Goal: Task Accomplishment & Management: Complete application form

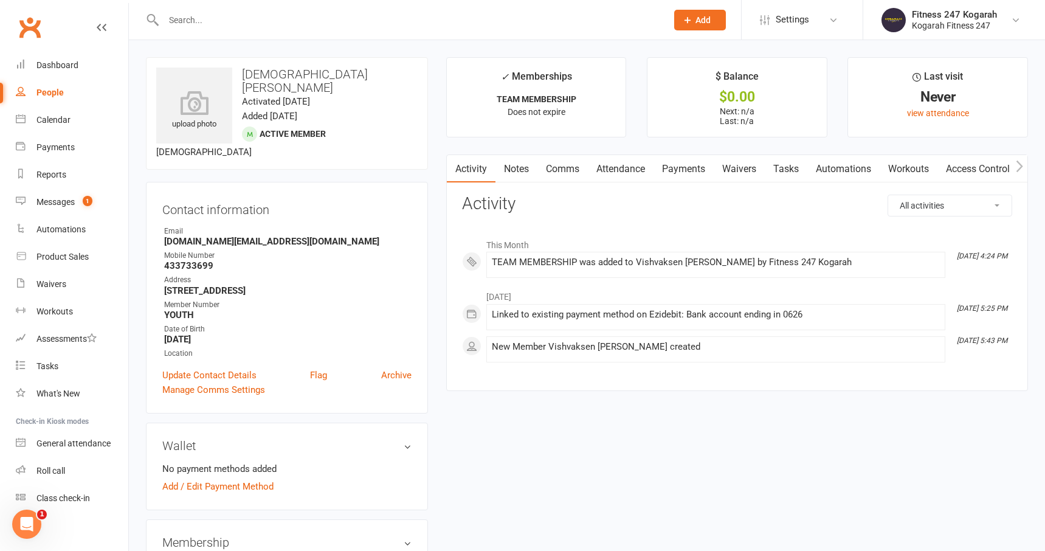
click at [223, 24] on input "text" at bounding box center [409, 20] width 499 height 17
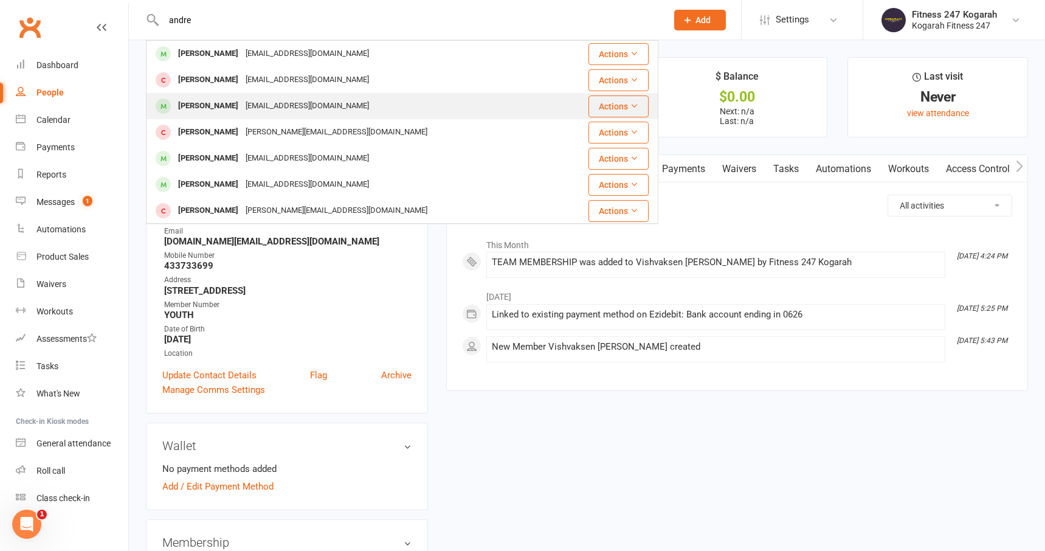
type input "andre"
click at [259, 106] on div "[EMAIL_ADDRESS][DOMAIN_NAME]" at bounding box center [307, 106] width 131 height 18
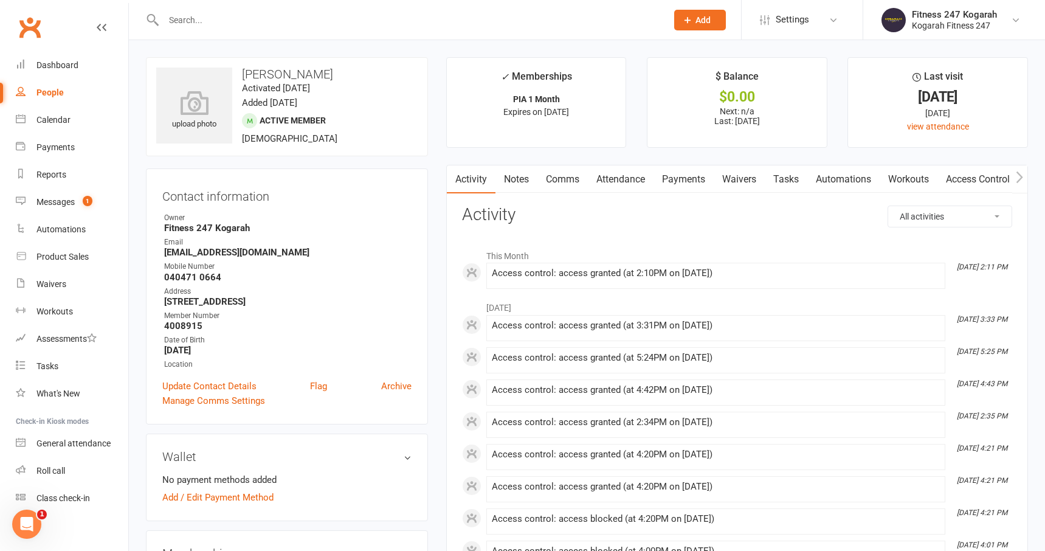
click at [977, 179] on link "Access Control" at bounding box center [978, 179] width 81 height 28
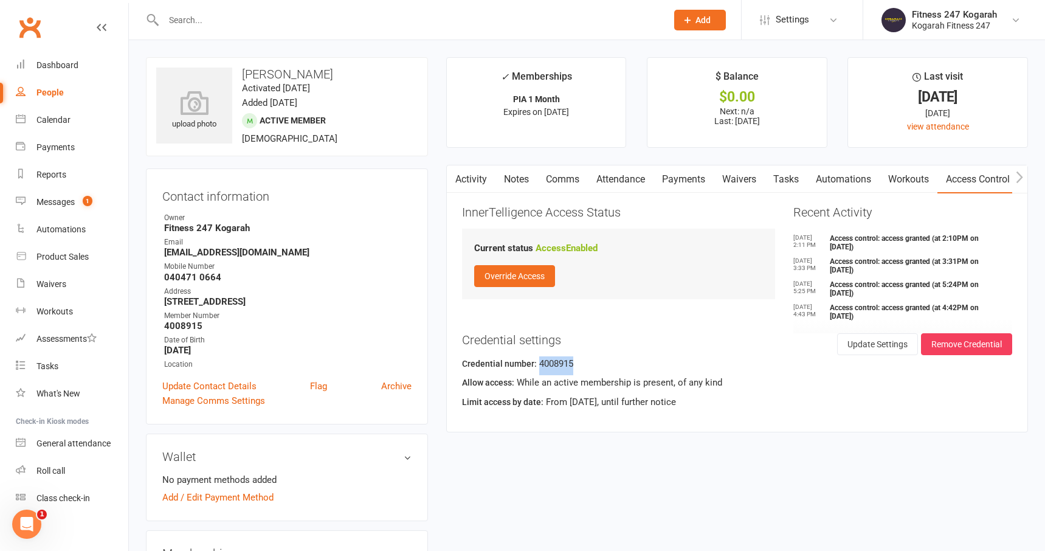
drag, startPoint x: 583, startPoint y: 366, endPoint x: 536, endPoint y: 369, distance: 46.9
click at [536, 369] on div "Credential number: 4008915" at bounding box center [737, 365] width 550 height 19
copy div "4008915"
click at [986, 345] on button "Remove Credential" at bounding box center [966, 344] width 91 height 22
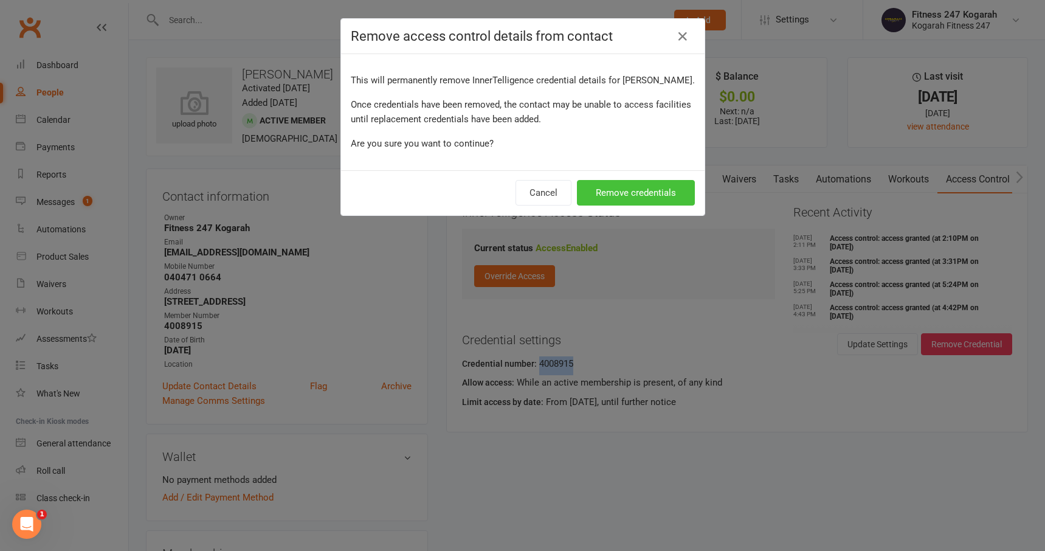
click at [621, 185] on button "Remove credentials" at bounding box center [636, 193] width 118 height 26
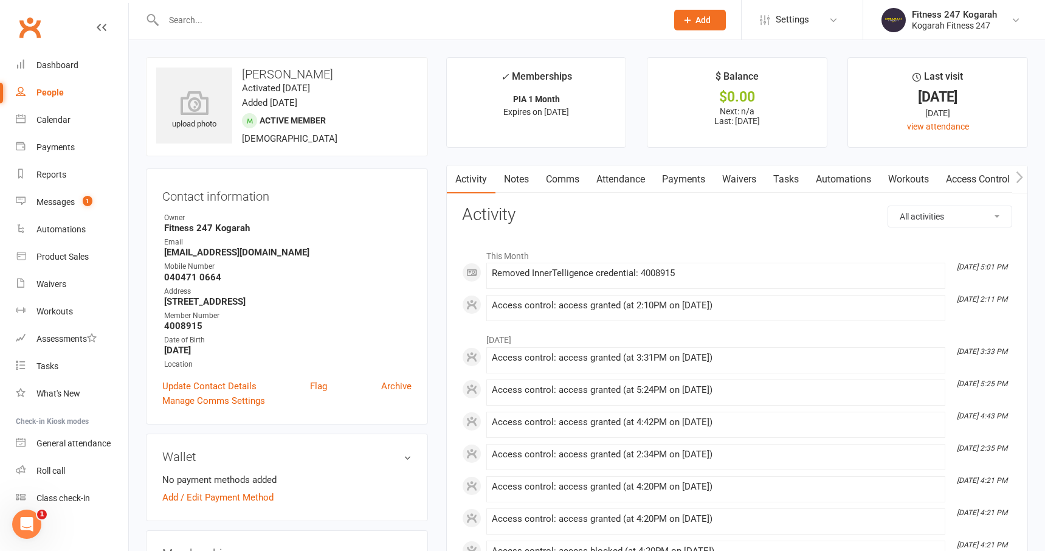
click at [980, 182] on link "Access Control" at bounding box center [978, 179] width 81 height 28
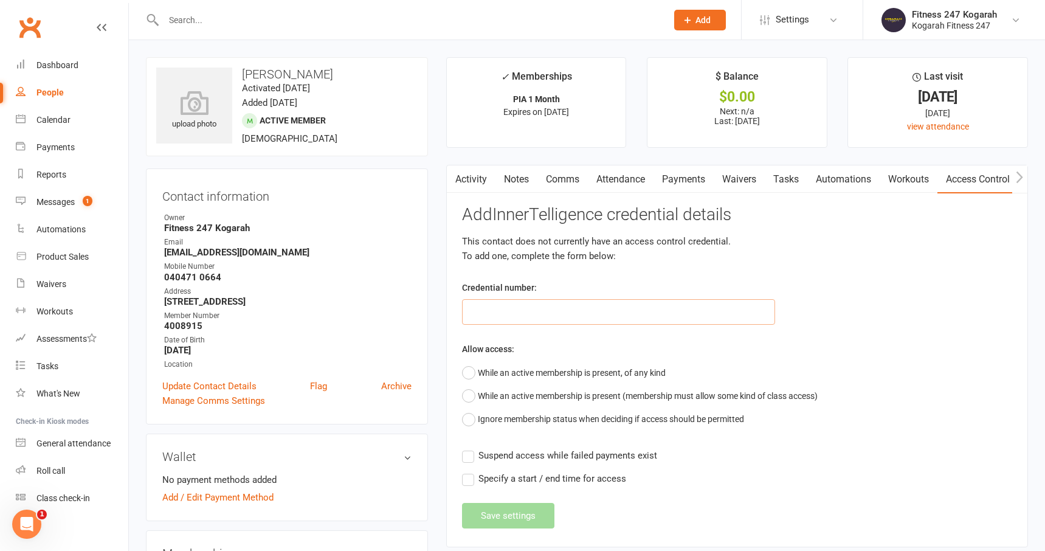
click at [545, 315] on input "text" at bounding box center [619, 312] width 314 height 26
paste input "4008915"
type input "4008915"
click at [474, 374] on button "While an active membership is present, of any kind" at bounding box center [564, 372] width 204 height 23
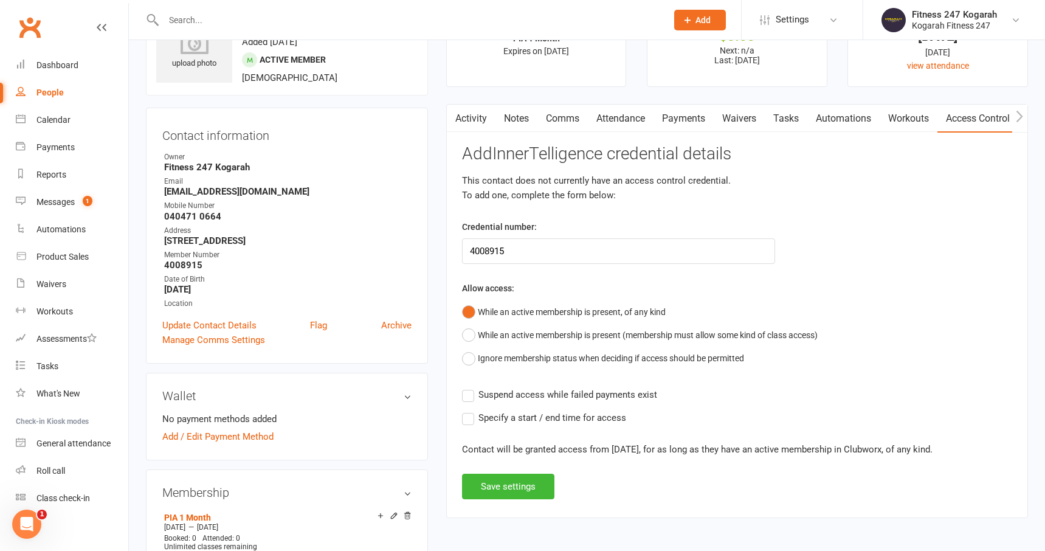
scroll to position [85, 0]
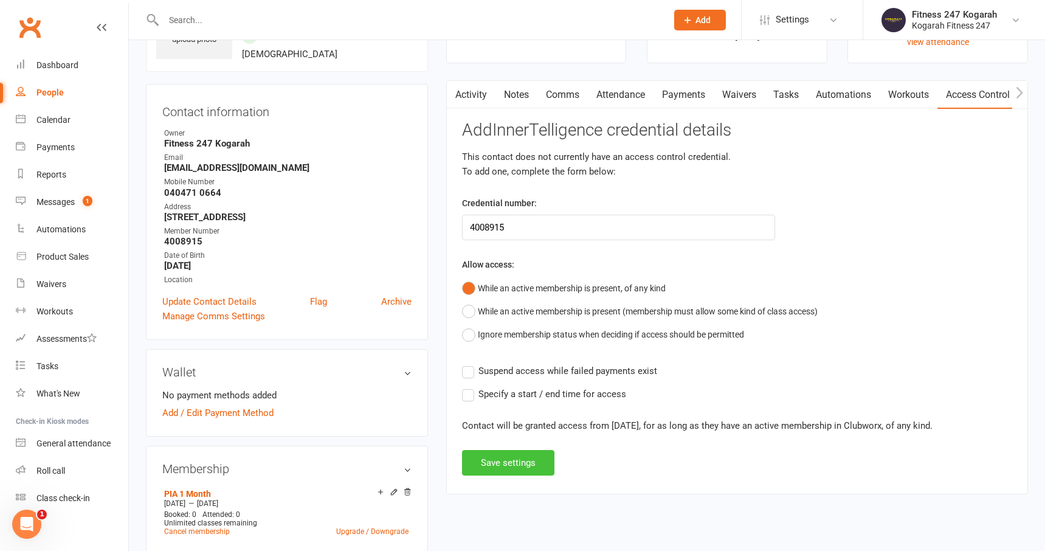
click at [511, 475] on button "Save settings" at bounding box center [508, 463] width 92 height 26
click at [511, 473] on div "Add InnerTelligence credential details This contact does not currently have an …" at bounding box center [737, 298] width 550 height 355
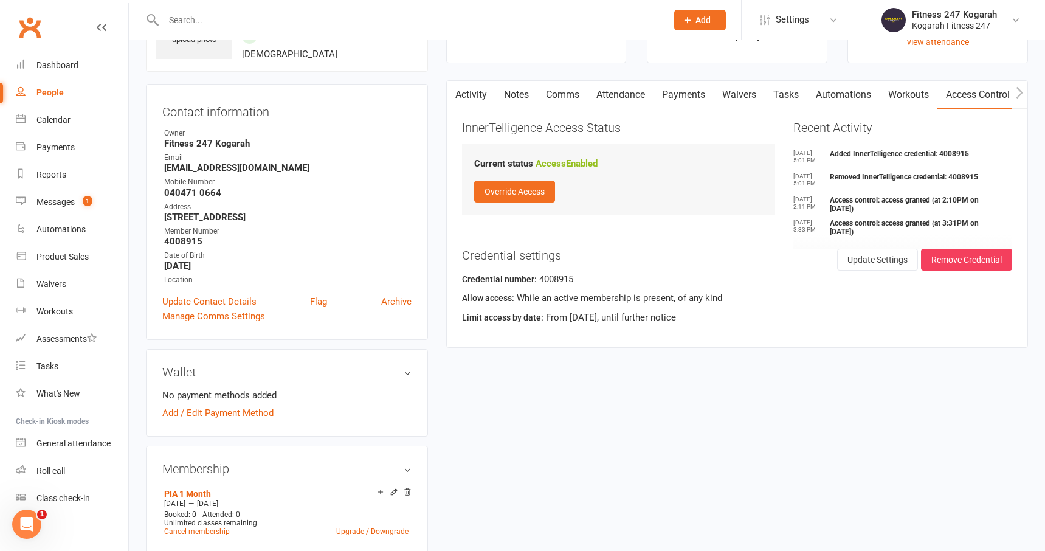
scroll to position [0, 0]
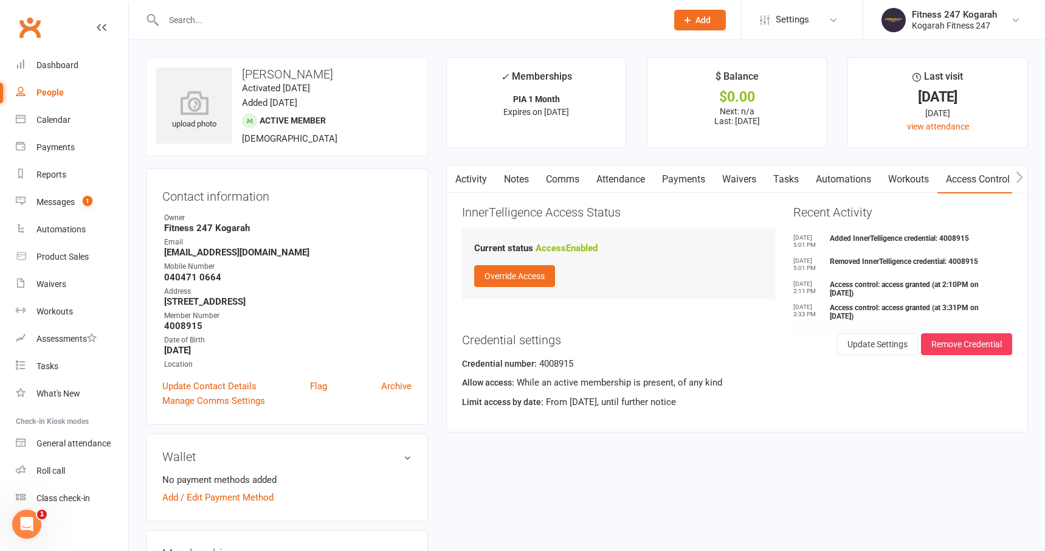
click at [676, 338] on h3 "Credential settings" at bounding box center [737, 339] width 550 height 13
drag, startPoint x: 584, startPoint y: 367, endPoint x: 538, endPoint y: 365, distance: 46.3
click at [538, 365] on div "Credential number: 4008915" at bounding box center [737, 365] width 550 height 19
copy div "4008915"
click at [951, 347] on button "Remove Credential" at bounding box center [966, 344] width 91 height 22
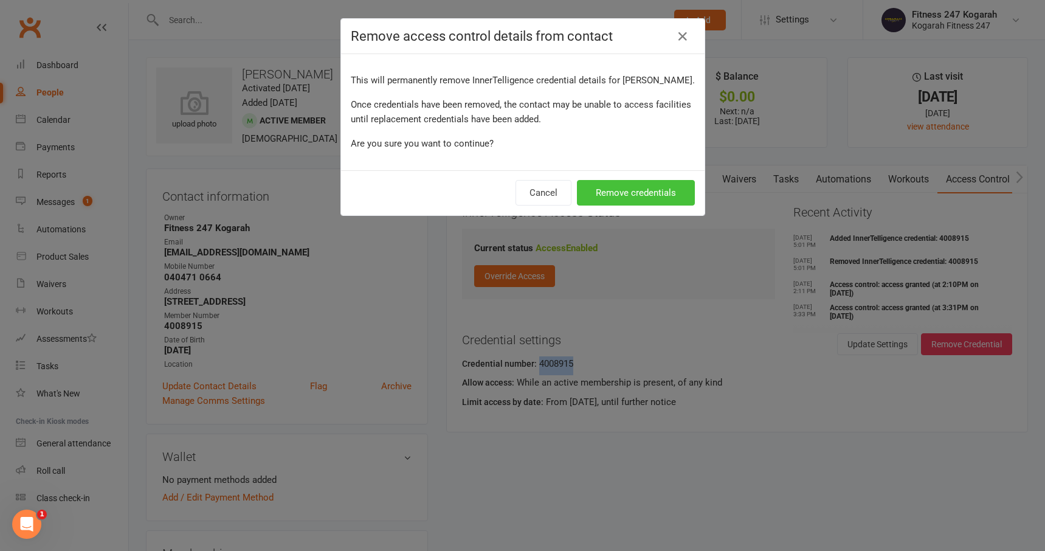
click at [631, 196] on button "Remove credentials" at bounding box center [636, 193] width 118 height 26
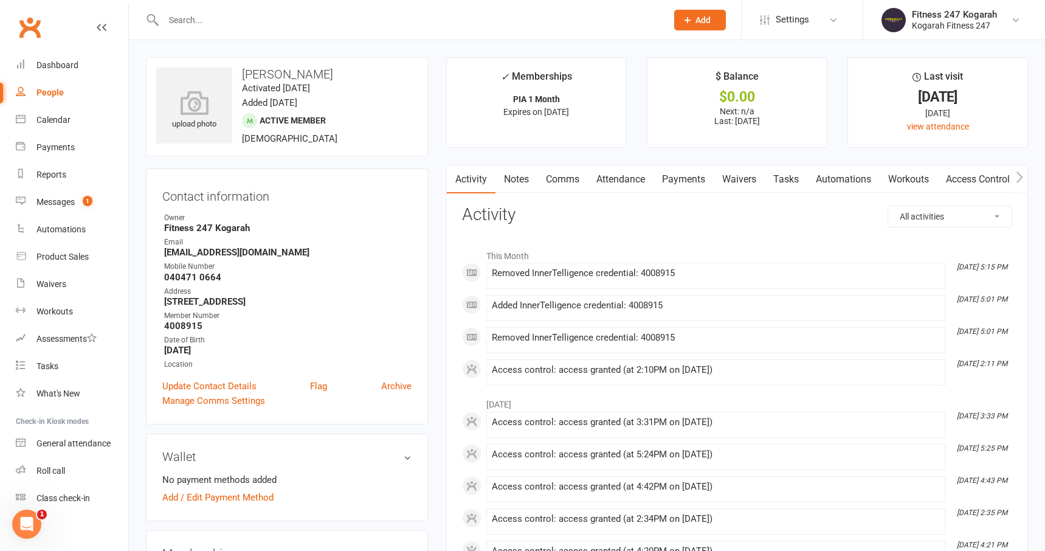
click at [968, 184] on link "Access Control" at bounding box center [978, 179] width 81 height 28
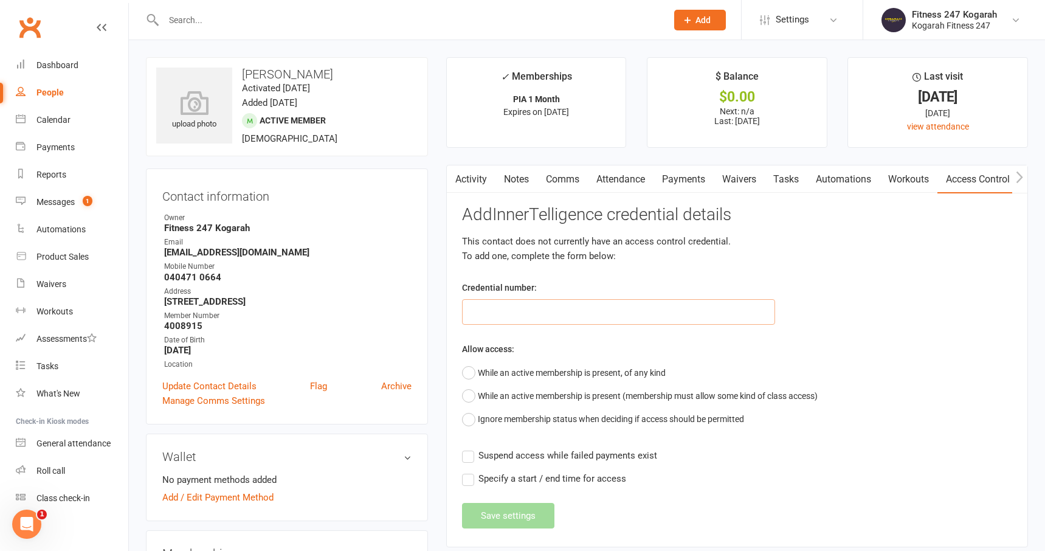
click at [696, 320] on input "text" at bounding box center [619, 312] width 314 height 26
paste input "4008915"
type input "4008915"
click at [468, 372] on button "While an active membership is present, of any kind" at bounding box center [564, 372] width 204 height 23
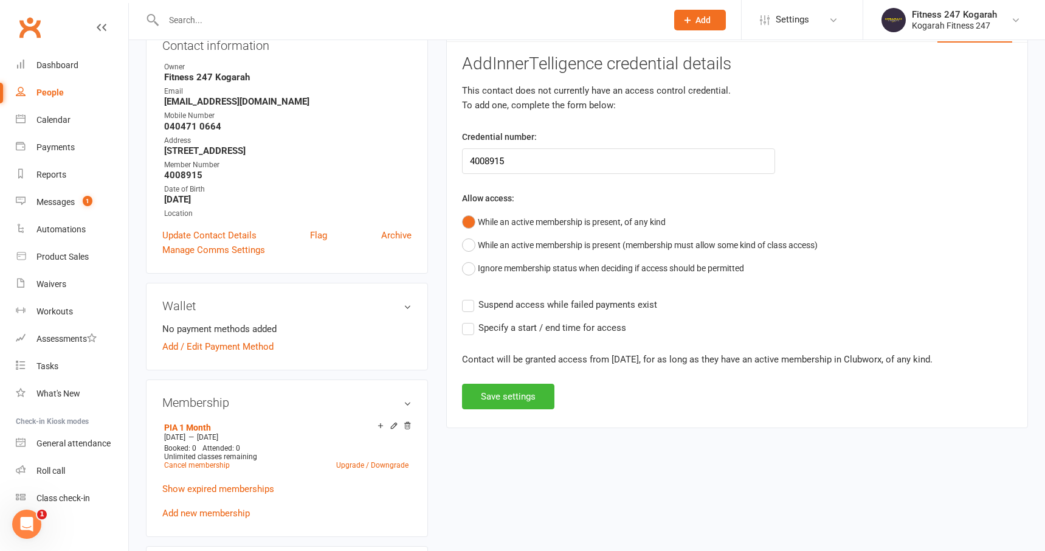
scroll to position [200, 0]
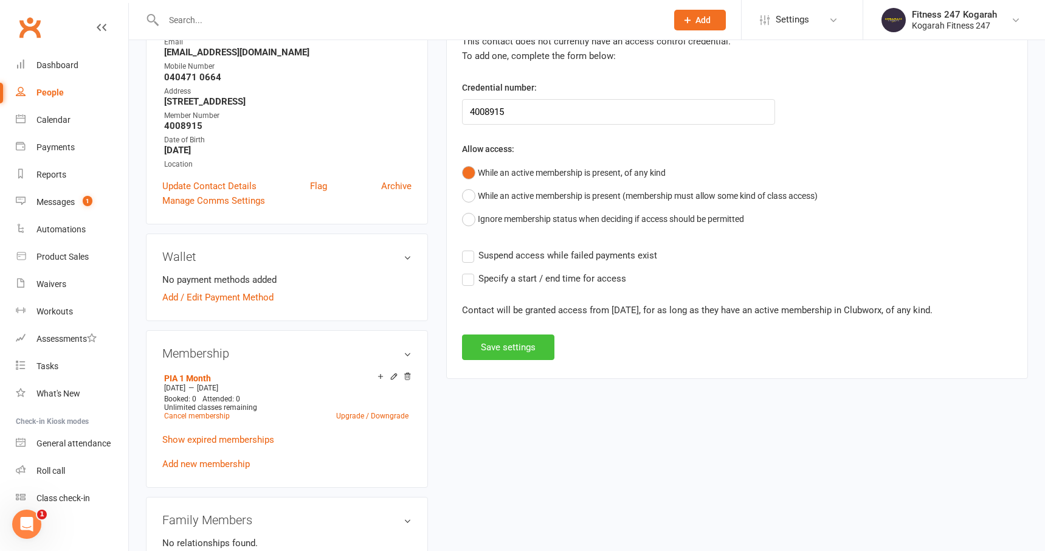
click at [510, 350] on button "Save settings" at bounding box center [508, 347] width 92 height 26
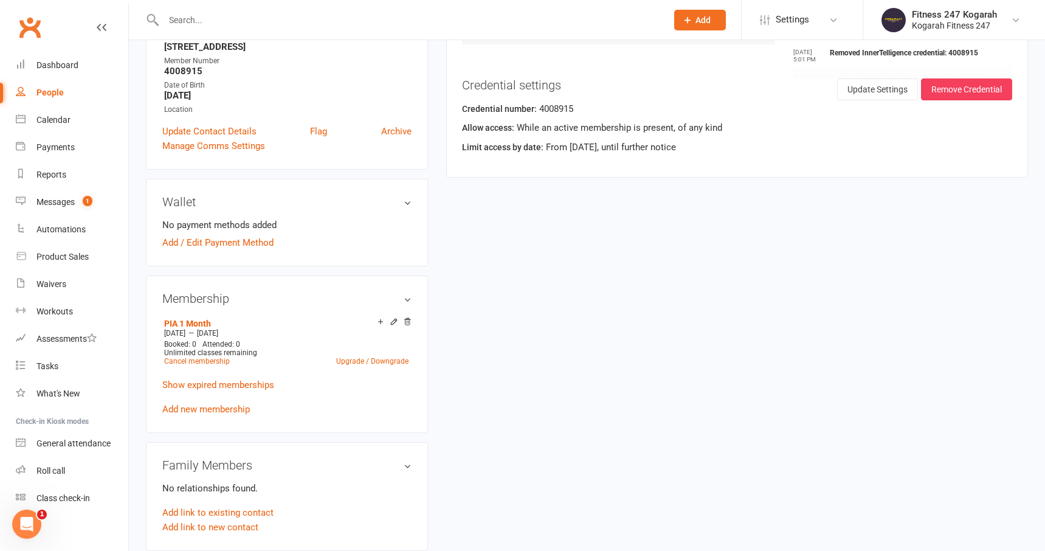
scroll to position [0, 0]
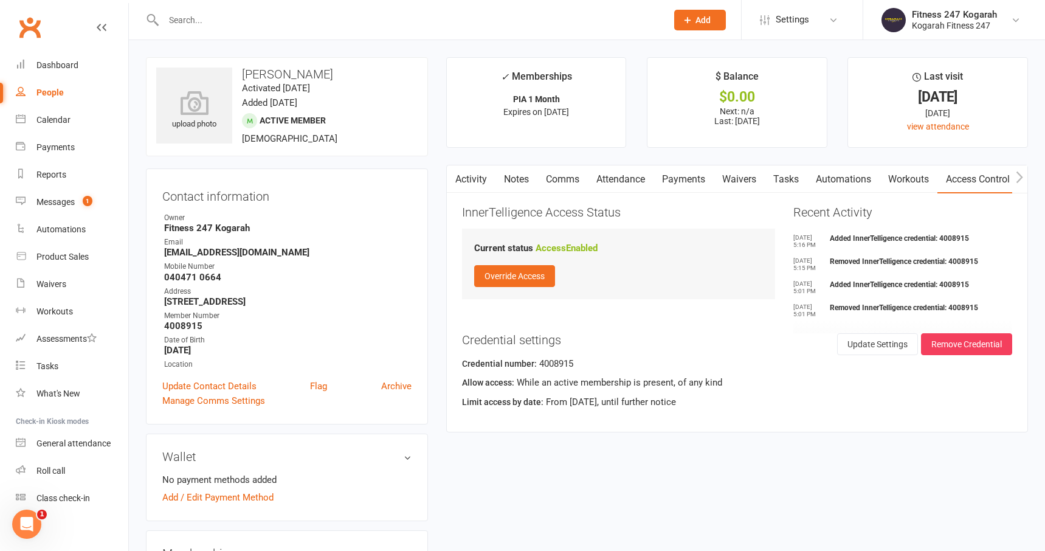
click at [240, 18] on input "text" at bounding box center [409, 20] width 499 height 17
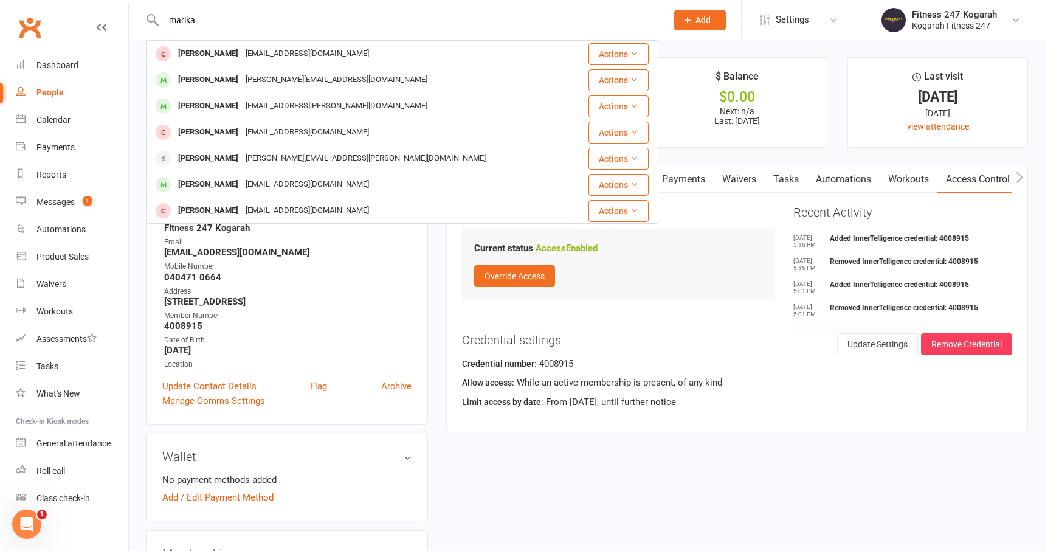
type input "marika"
click at [702, 21] on span "Add" at bounding box center [703, 20] width 15 height 10
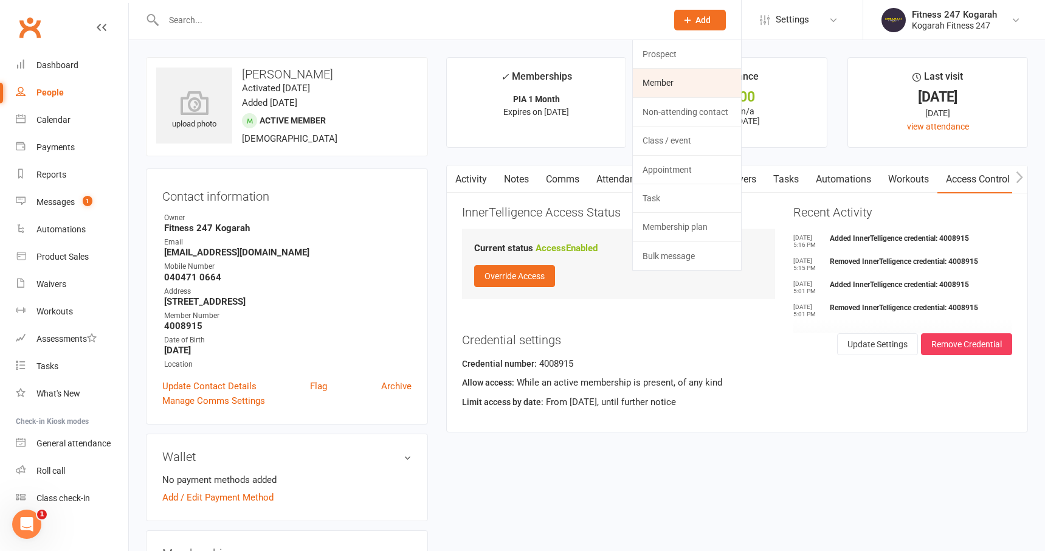
click at [681, 83] on link "Member" at bounding box center [687, 83] width 108 height 28
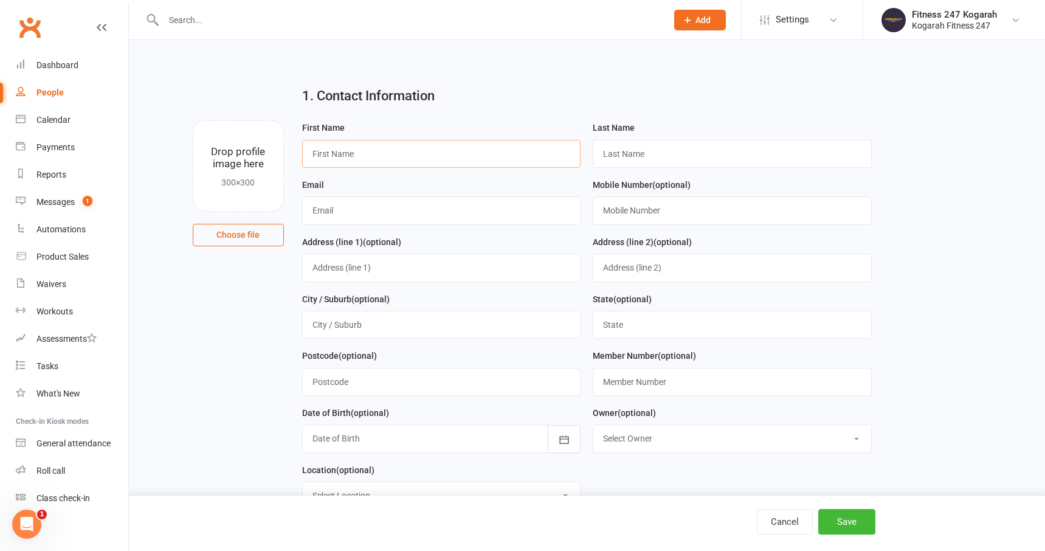
click at [397, 156] on input "text" at bounding box center [441, 154] width 279 height 28
type input "Marika"
drag, startPoint x: 56, startPoint y: 95, endPoint x: 224, endPoint y: 1, distance: 192.7
click at [0, 3] on header "Prospect Member Non-attending contact Class / event Appointment Task Membership…" at bounding box center [522, 3] width 1045 height 0
click at [666, 161] on input "text" at bounding box center [732, 154] width 279 height 28
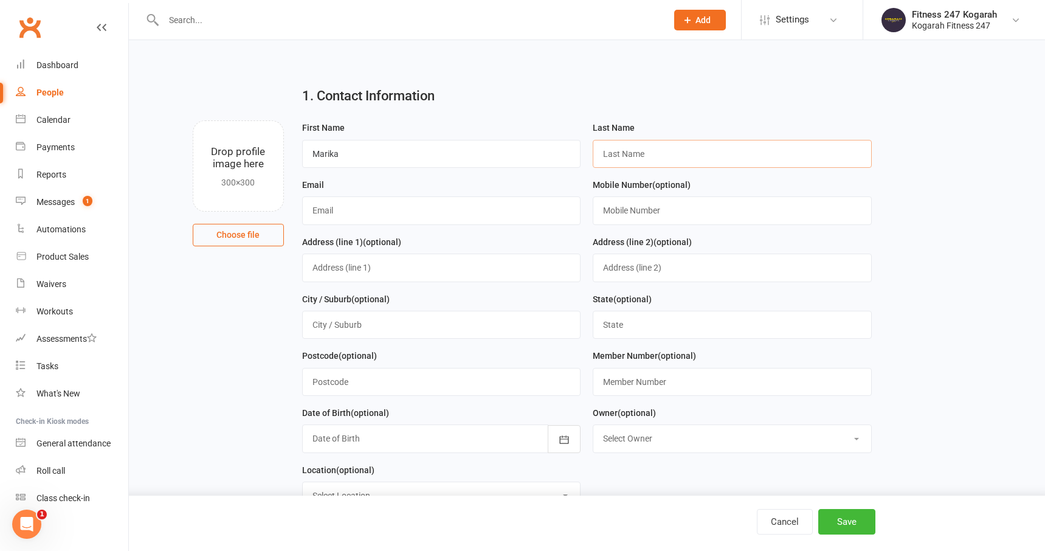
paste input "Delle Fontane"
type input "Delle Fontane"
click at [511, 224] on input "text" at bounding box center [441, 210] width 279 height 28
paste input "marikadellefontane@gmail.com"
type input "marikadellefontane@gmail.com"
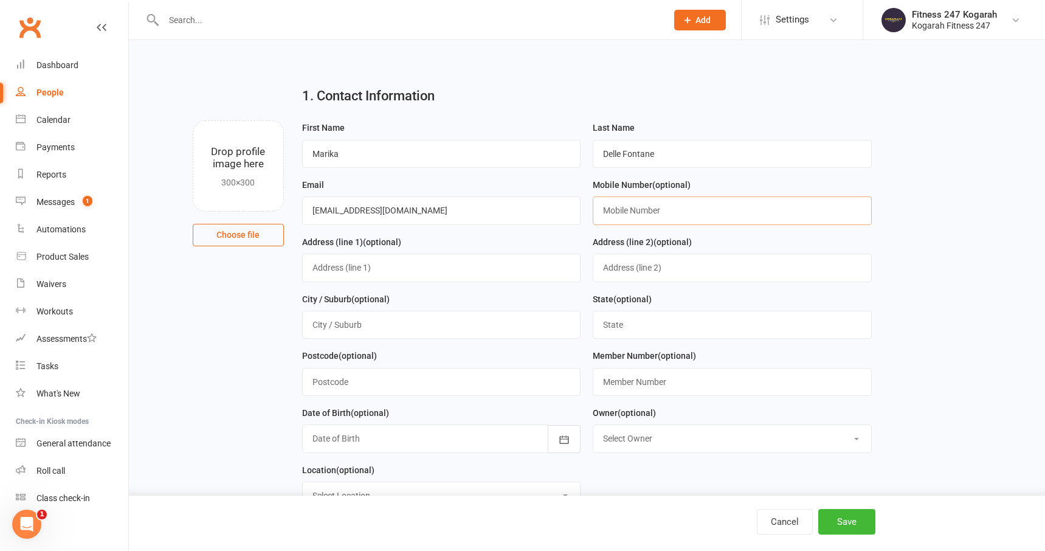
click at [694, 209] on input "text" at bounding box center [732, 210] width 279 height 28
paste input "0449563803"
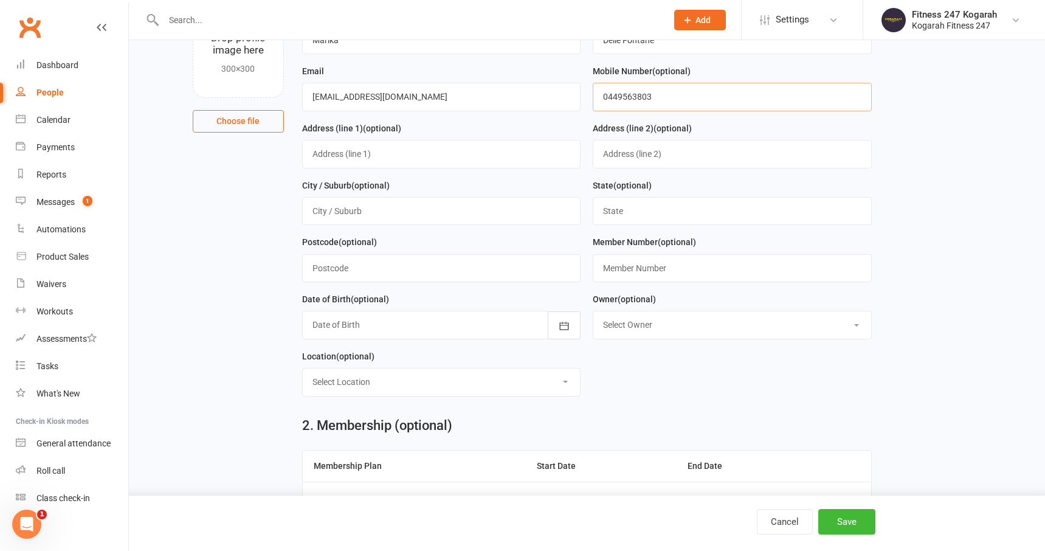
scroll to position [201, 0]
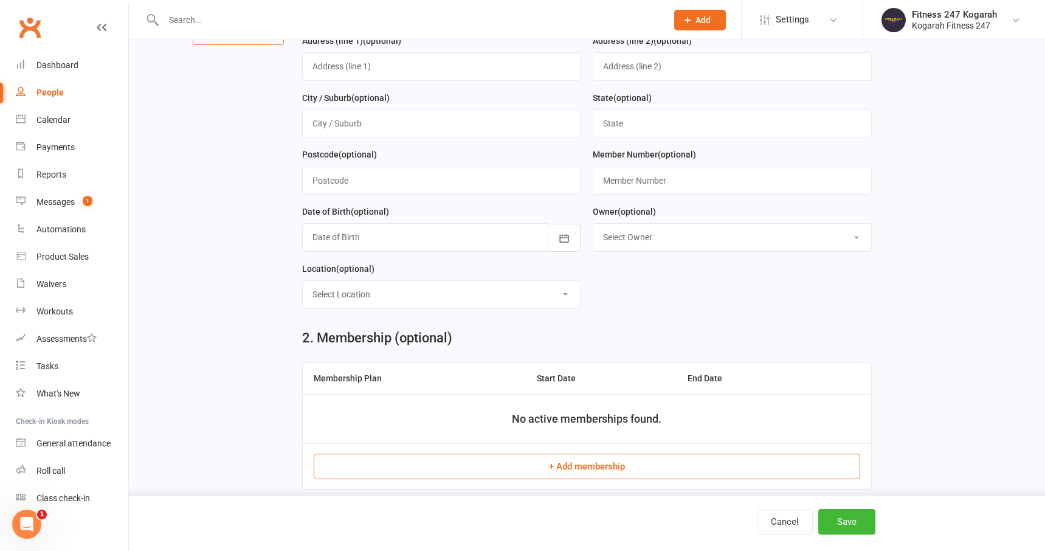
type input "0449563803"
click at [601, 469] on button "+ Add membership" at bounding box center [587, 467] width 547 height 26
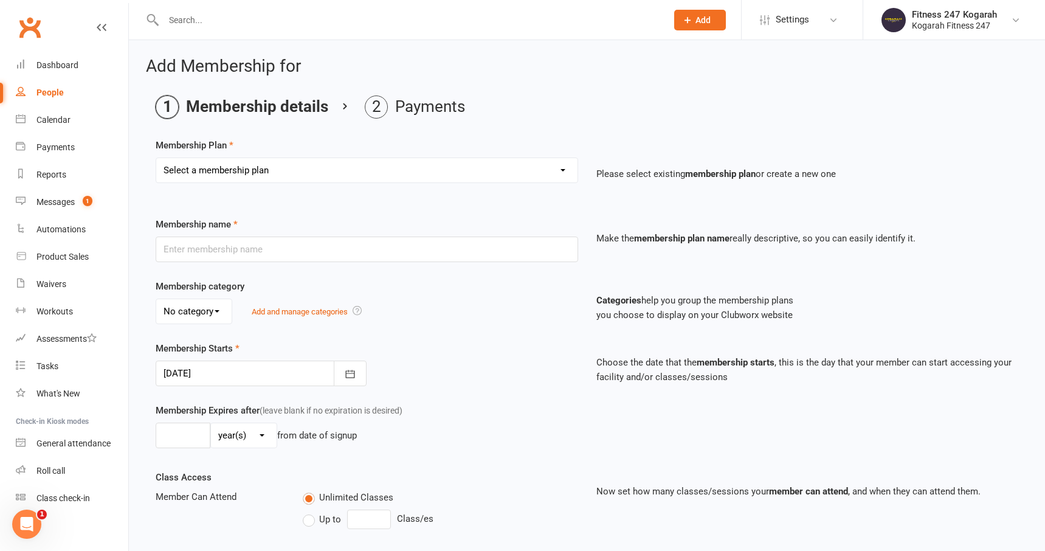
click at [416, 179] on select "Select a membership plan Create new Membership Plan Foundation 19.45 Foundation…" at bounding box center [366, 170] width 421 height 24
select select "18"
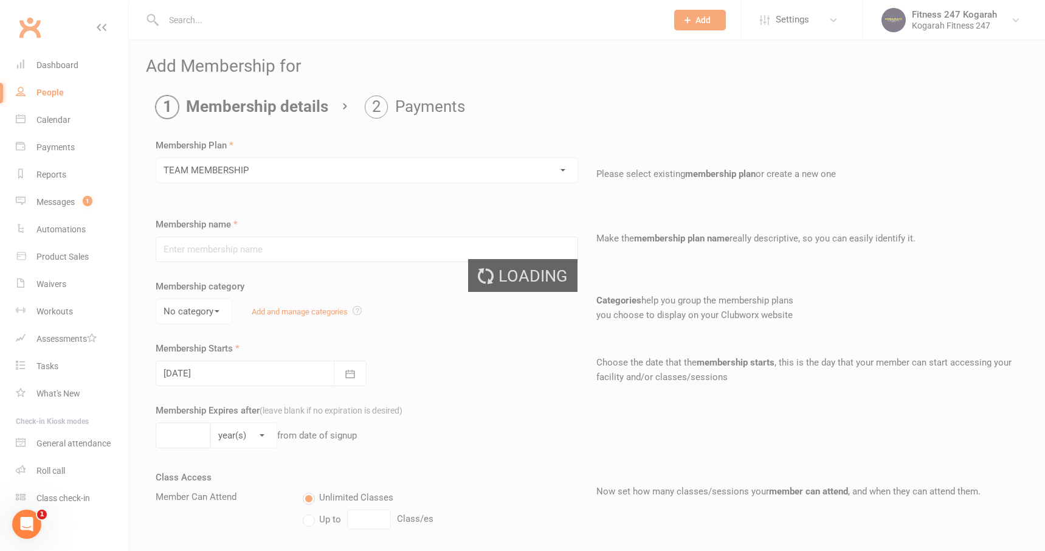
type input "TEAM MEMBERSHIP"
select select "2"
type input "0"
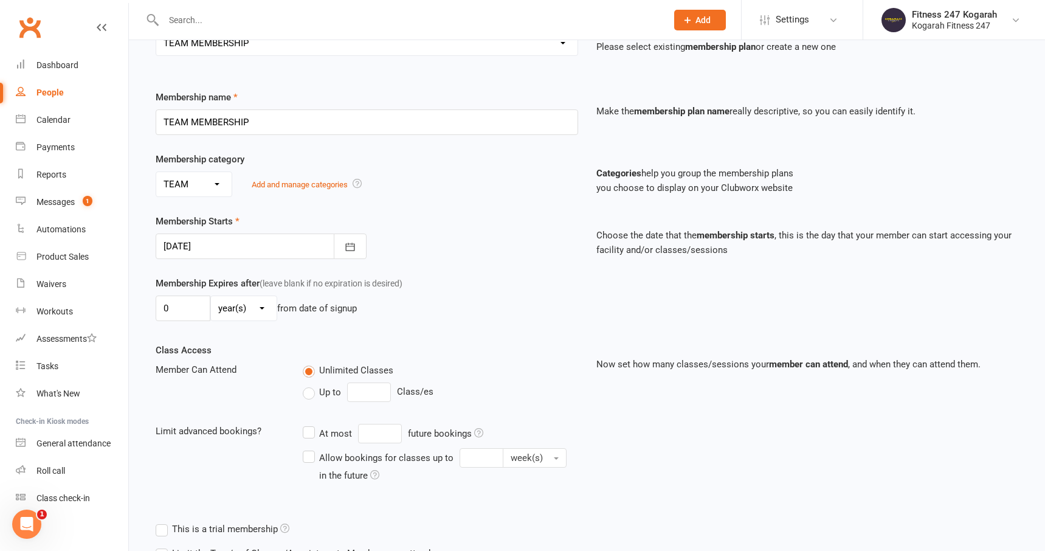
scroll to position [269, 0]
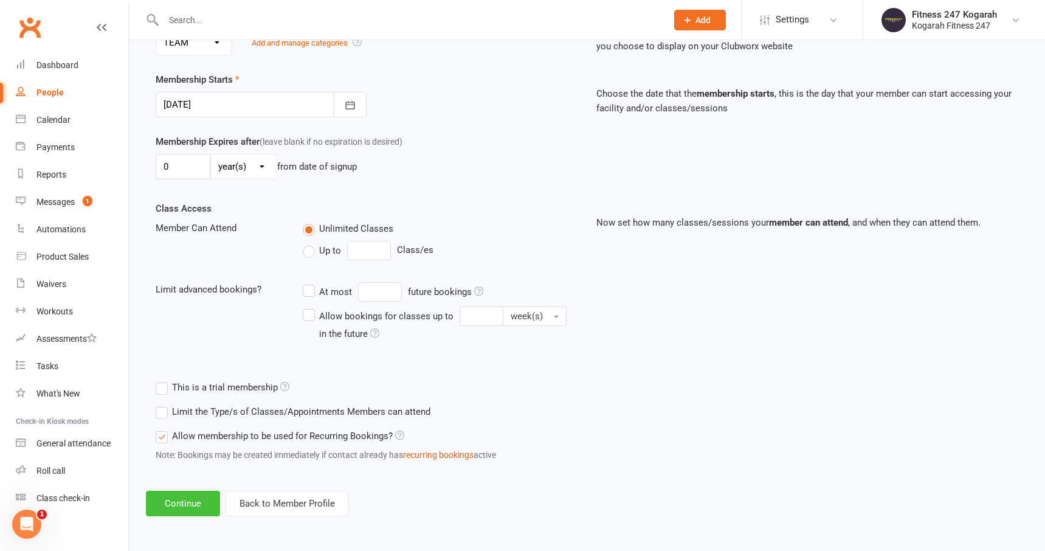
click at [178, 507] on button "Continue" at bounding box center [183, 504] width 74 height 26
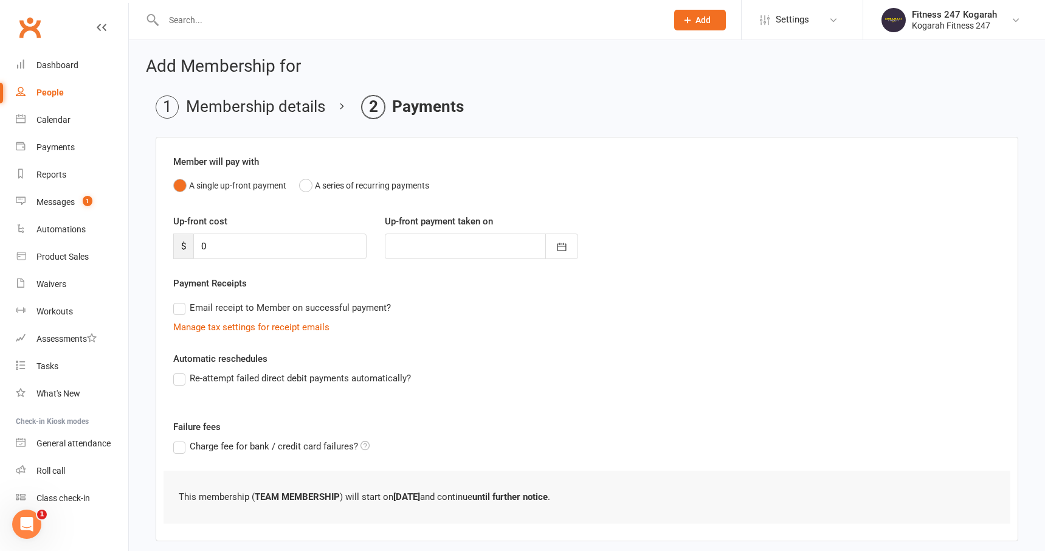
scroll to position [63, 0]
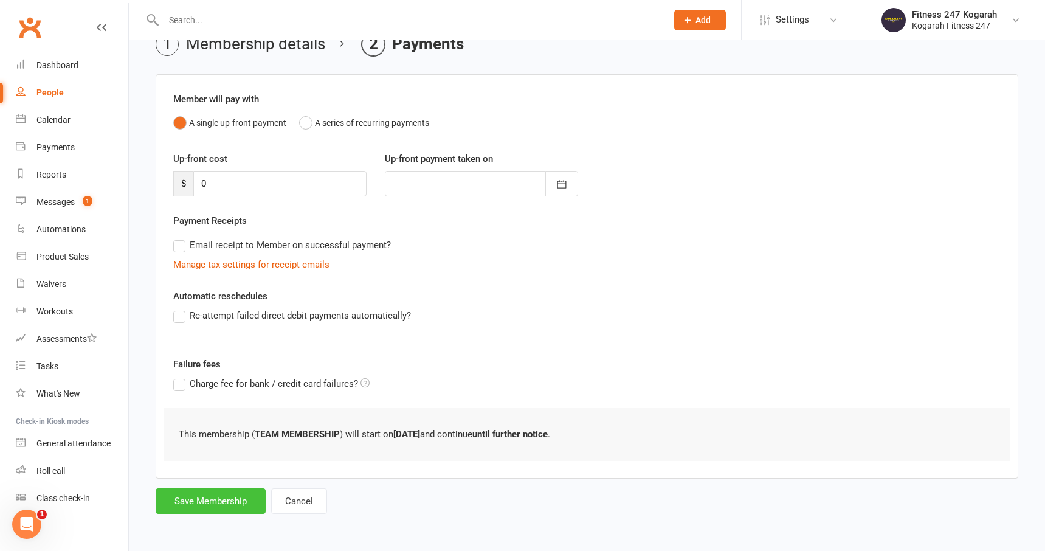
click at [201, 493] on button "Save Membership" at bounding box center [211, 501] width 110 height 26
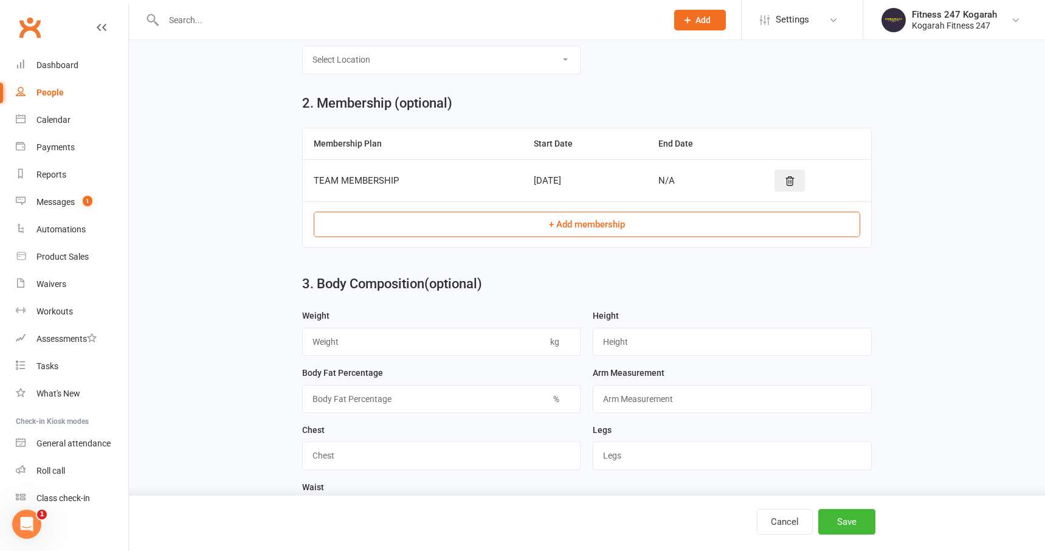
scroll to position [420, 0]
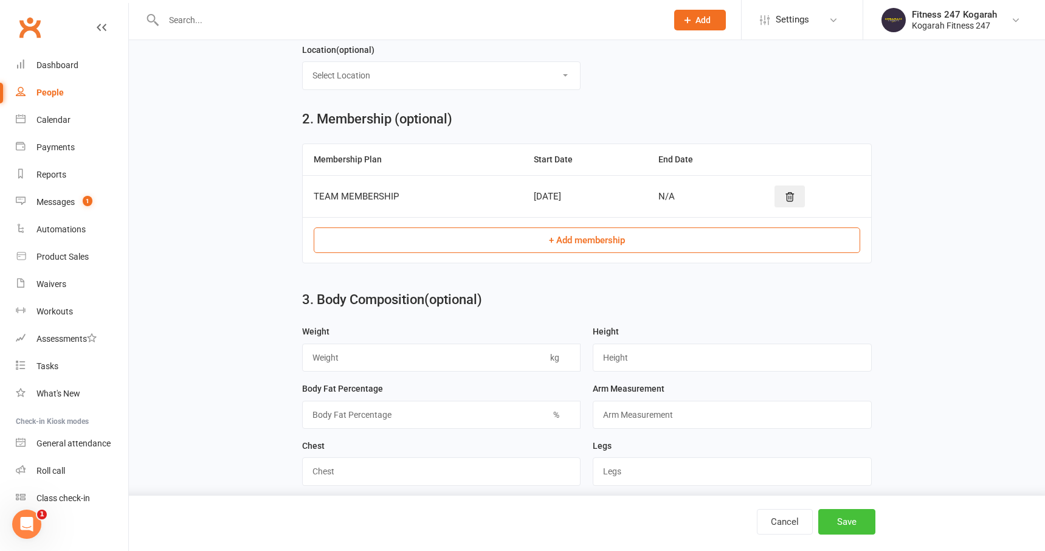
click at [850, 525] on button "Save" at bounding box center [847, 522] width 57 height 26
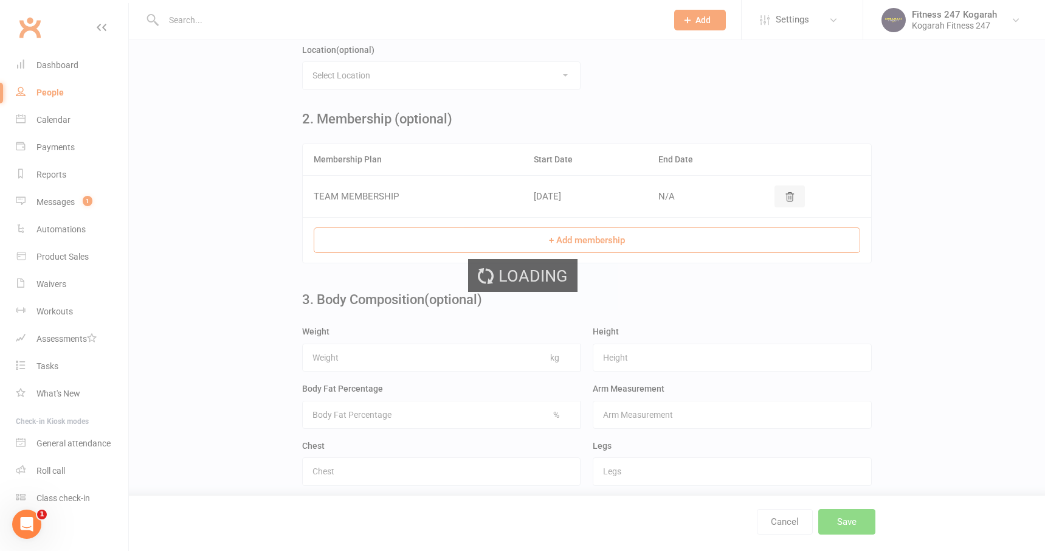
scroll to position [0, 0]
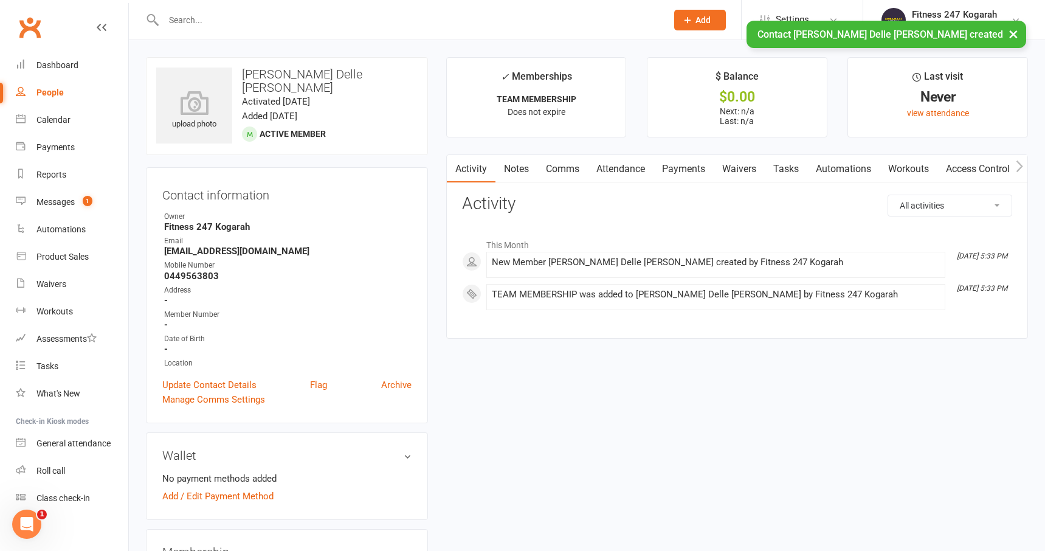
click at [966, 171] on link "Access Control" at bounding box center [978, 169] width 81 height 28
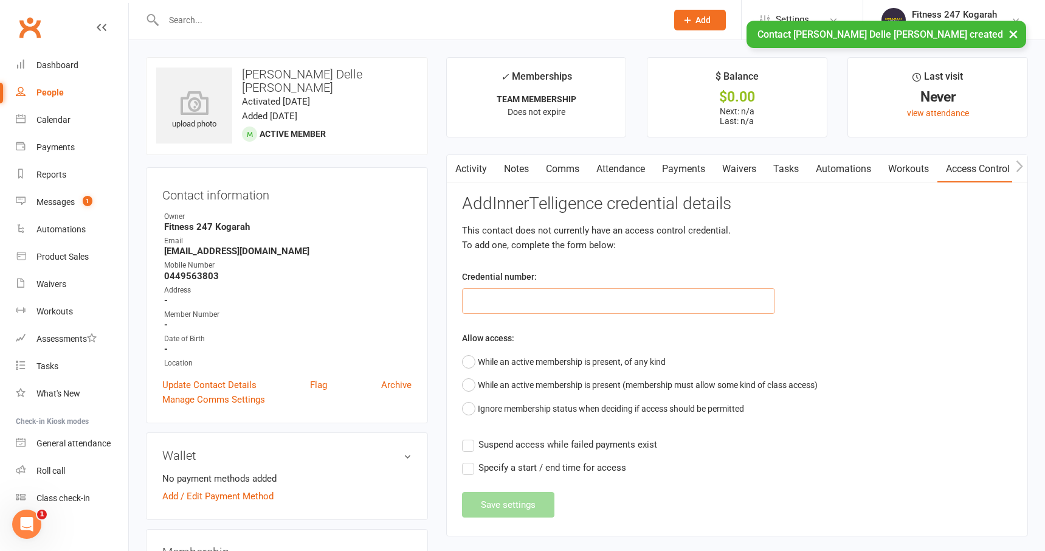
click at [557, 300] on input "text" at bounding box center [619, 301] width 314 height 26
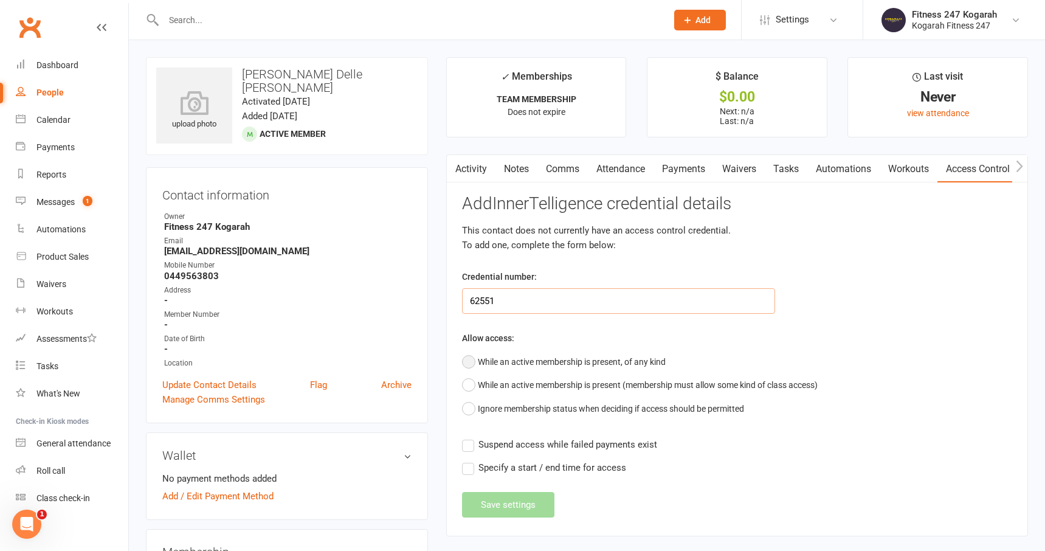
type input "62551"
click at [474, 364] on button "While an active membership is present, of any kind" at bounding box center [564, 361] width 204 height 23
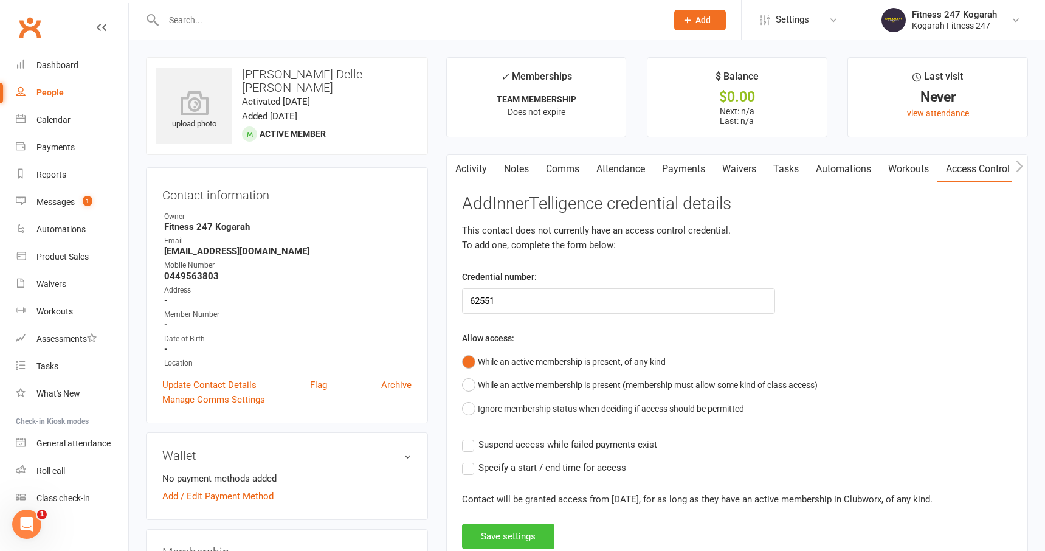
click at [526, 532] on button "Save settings" at bounding box center [508, 537] width 92 height 26
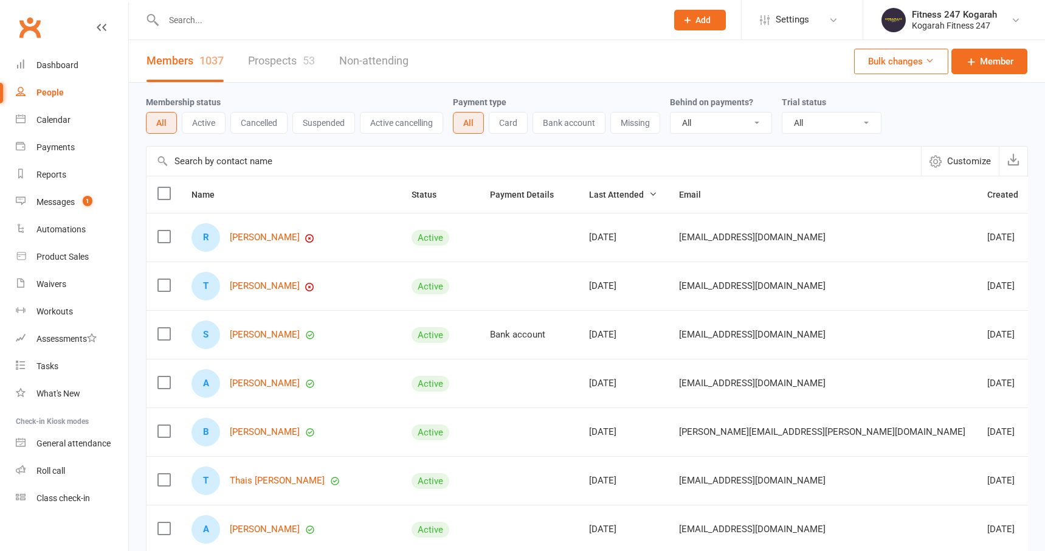
select select "100"
type input "62474"
drag, startPoint x: 212, startPoint y: 19, endPoint x: 128, endPoint y: 22, distance: 84.0
click at [138, 22] on react-component "62474 No results" at bounding box center [329, 20] width 659 height 40
click at [204, 27] on input "text" at bounding box center [409, 20] width 499 height 17
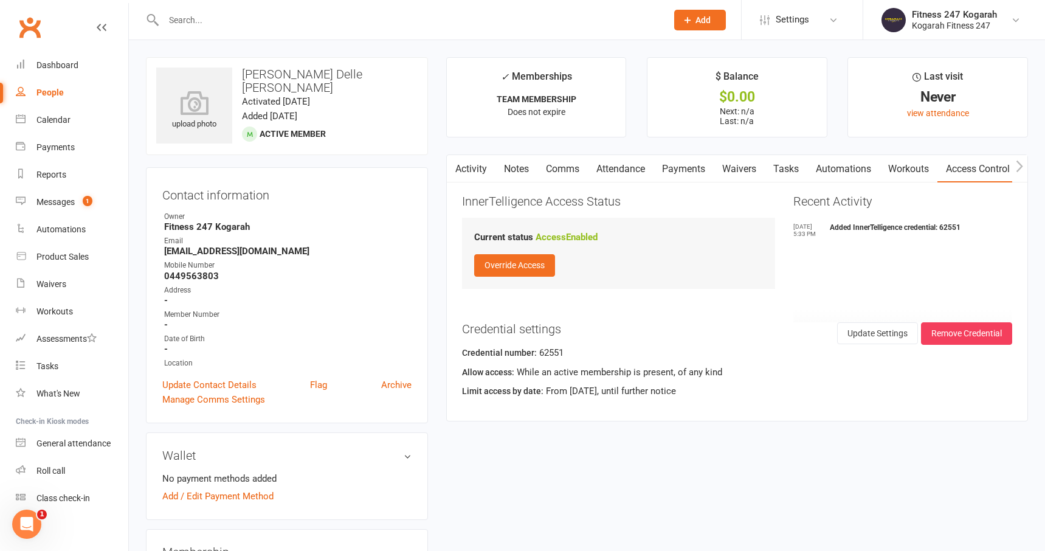
click at [195, 25] on input "text" at bounding box center [409, 20] width 499 height 17
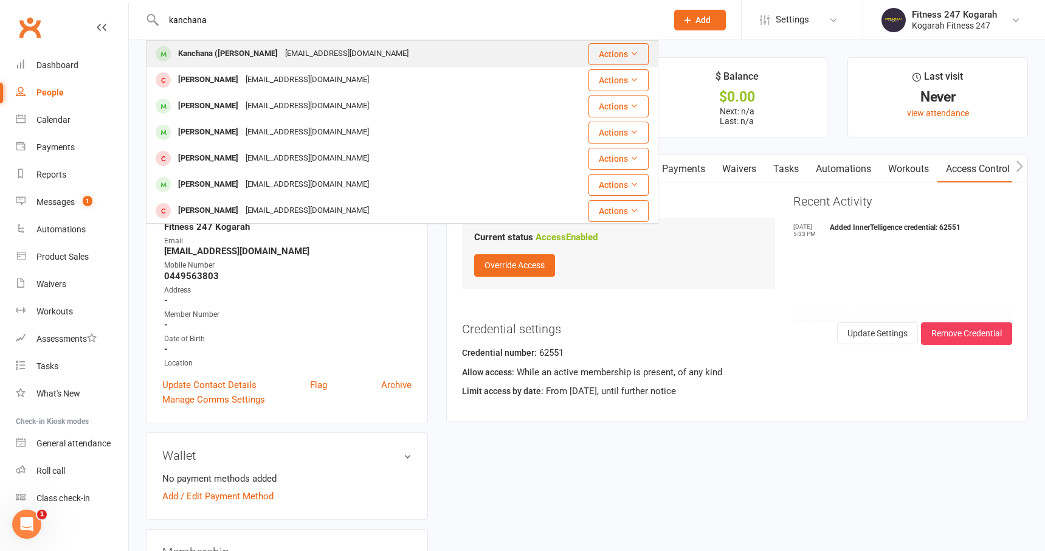
type input "kanchana"
click at [222, 62] on div "Kanchana (Nana) Pramuansab" at bounding box center [228, 54] width 107 height 18
